Goal: Navigation & Orientation: Understand site structure

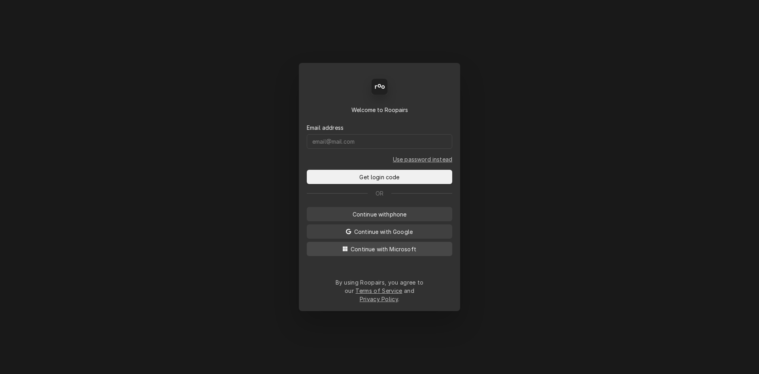
click at [391, 253] on span "Continue with Microsoft" at bounding box center [383, 249] width 69 height 8
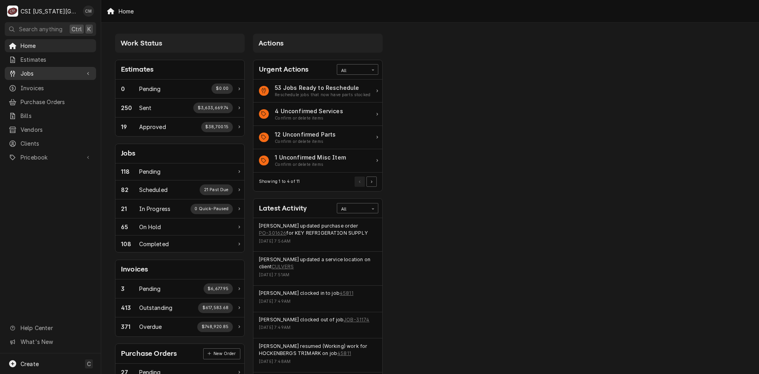
click at [41, 73] on span "Jobs" at bounding box center [51, 73] width 60 height 8
click at [476, 69] on div "Work Status Estimates 0 Pending $0.00 250 Sent $3,633,669.74 19 Approved $38,70…" at bounding box center [430, 287] width 658 height 528
click at [418, 131] on div "Work Status Estimates 0 Pending $0.00 250 Sent $3,633,669.74 19 Approved $38,70…" at bounding box center [430, 287] width 658 height 528
click at [50, 83] on span "Jobs" at bounding box center [57, 87] width 72 height 8
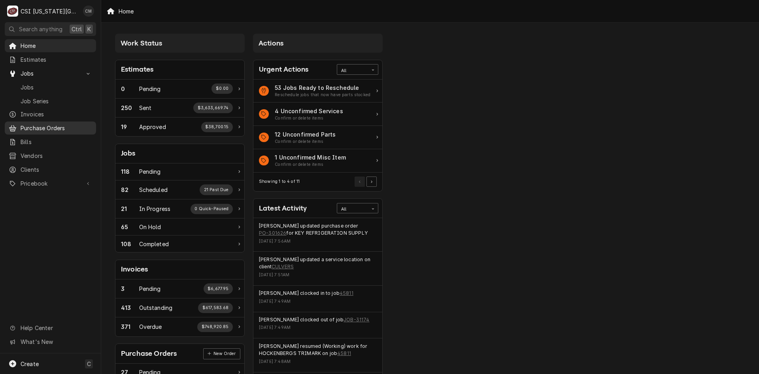
click at [52, 127] on span "Purchase Orders" at bounding box center [57, 128] width 72 height 8
click at [46, 179] on span "Pricebook" at bounding box center [51, 183] width 60 height 8
click at [54, 208] on span "Parts & Materials" at bounding box center [57, 211] width 72 height 8
